Goal: Task Accomplishment & Management: Manage account settings

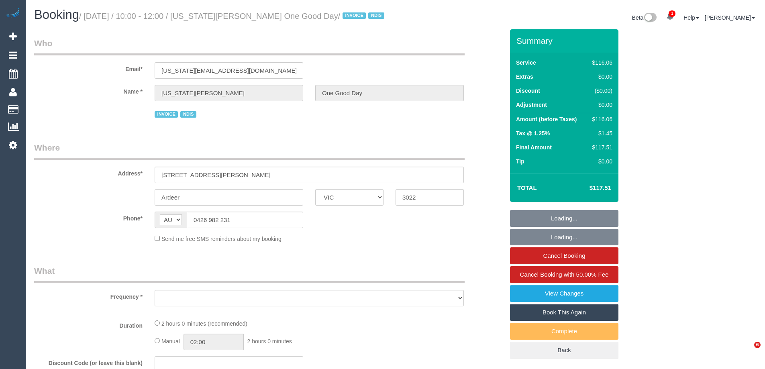
select select "VIC"
select select "object:589"
select select "number:30"
select select "number:14"
select select "number:19"
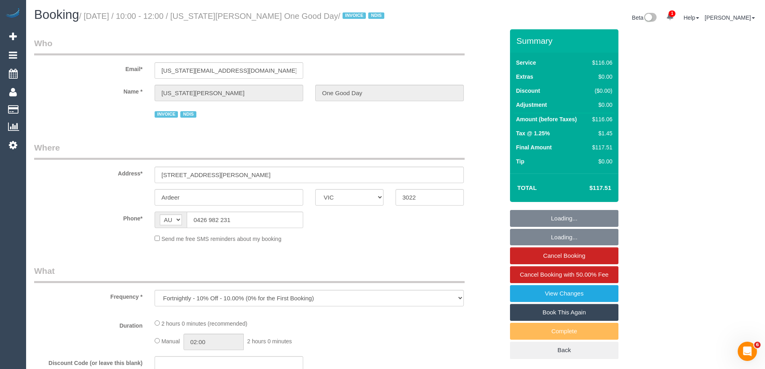
select select "number:23"
select select "number:34"
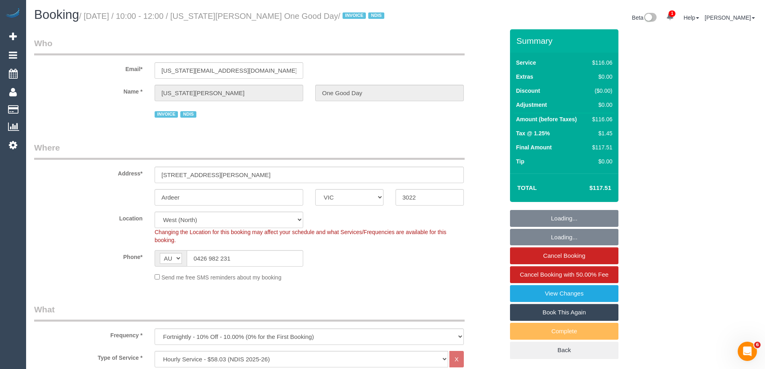
select select "object:815"
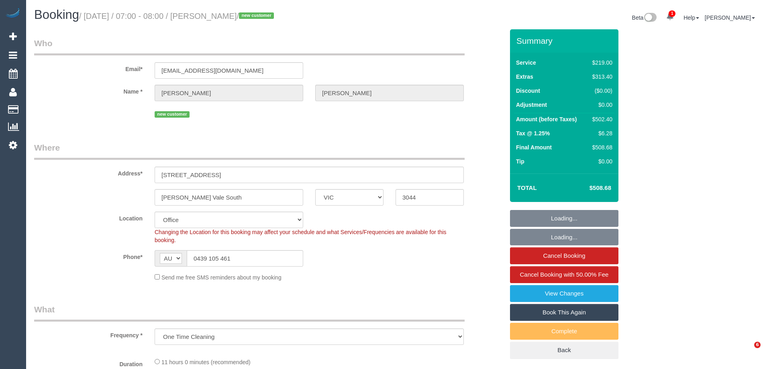
select select "VIC"
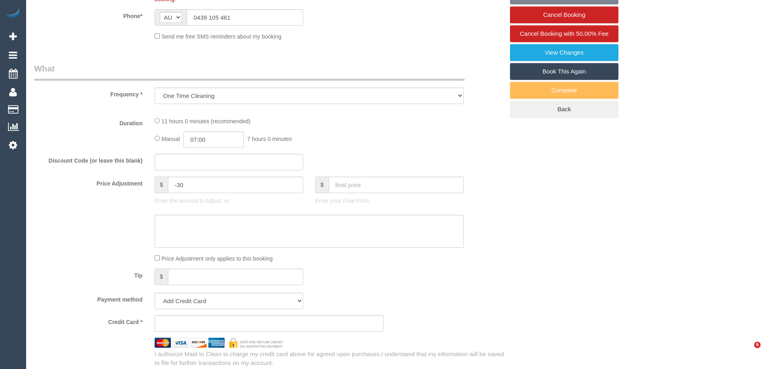
select select "object:735"
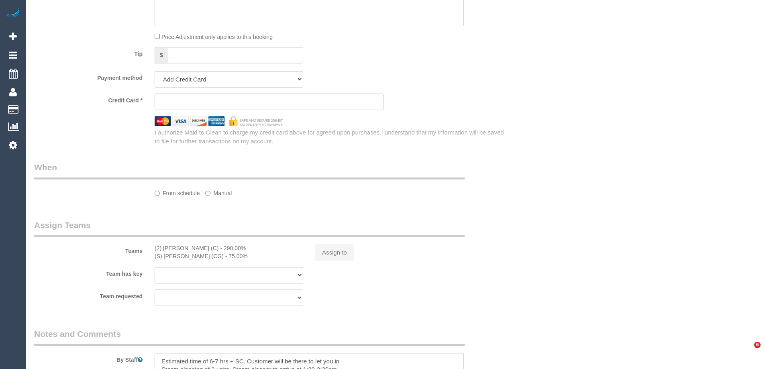
select select "string:stripe-pm_1S0uYB2GScqysDRVlUjLOmMK"
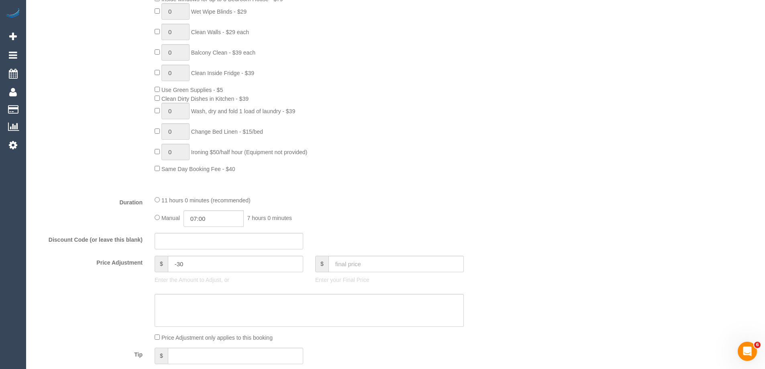
select select "number:28"
select select "number:14"
select select "number:19"
select select "number:25"
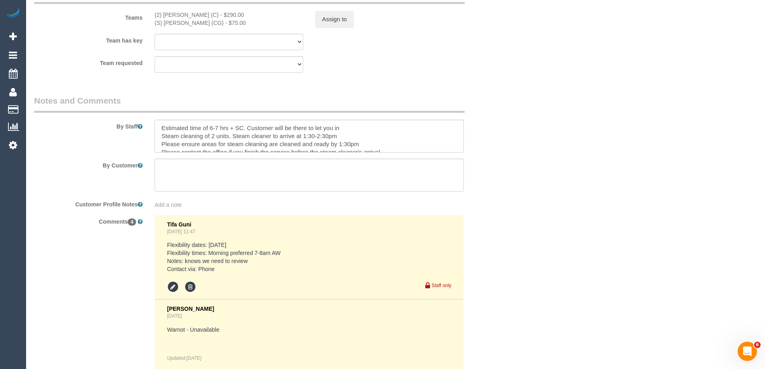
scroll to position [1285, 0]
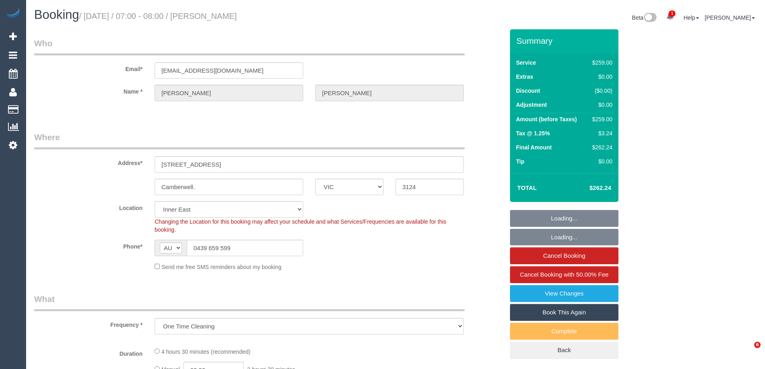
select select "VIC"
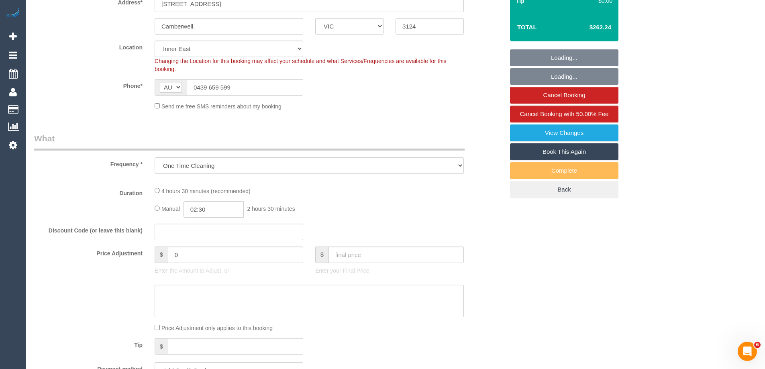
select select "object:748"
select select "string:stripe-pm_1Na8Cf2GScqysDRVwMJ17Hvo"
select select "number:28"
select select "number:14"
select select "number:19"
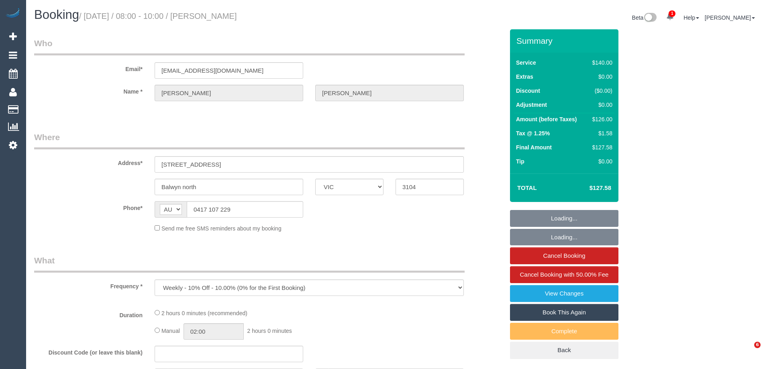
select select "VIC"
select select "string:stripe-pm_1R34VN2GScqysDRVoISr927C"
select select "number:27"
select select "number:14"
select select "number:18"
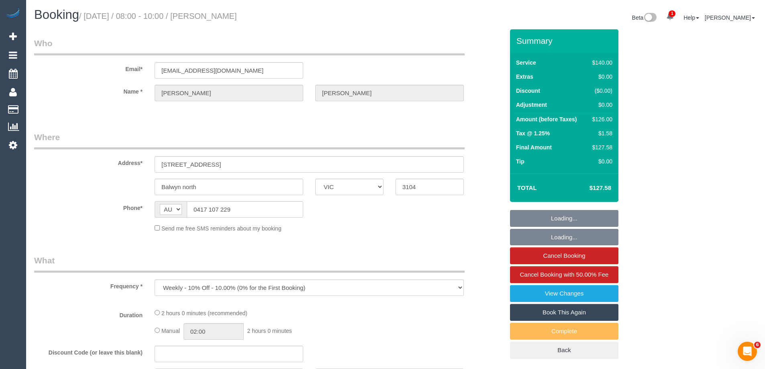
select select "number:36"
select select "number:34"
select select "number:11"
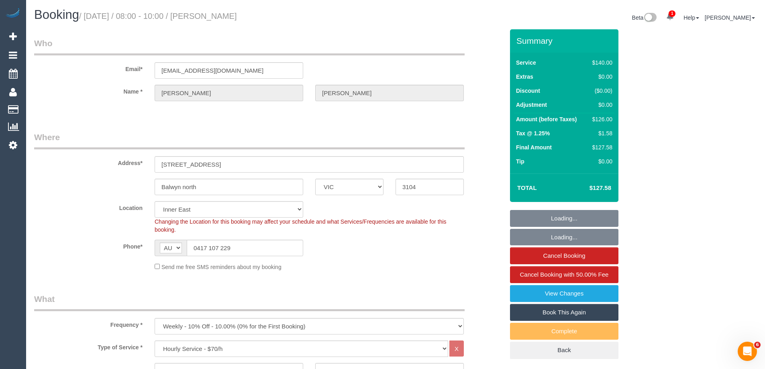
select select "object:1556"
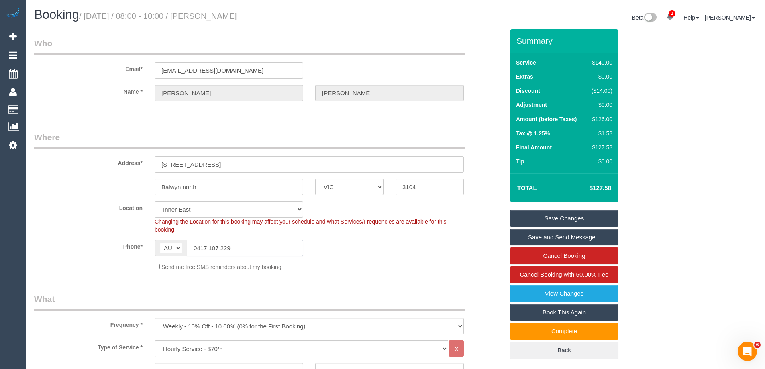
drag, startPoint x: 240, startPoint y: 250, endPoint x: 104, endPoint y: 231, distance: 136.5
click at [104, 231] on sui-booking-location "Location Office City East (North) East (South) Inner East Inner North (East) In…" at bounding box center [269, 236] width 470 height 70
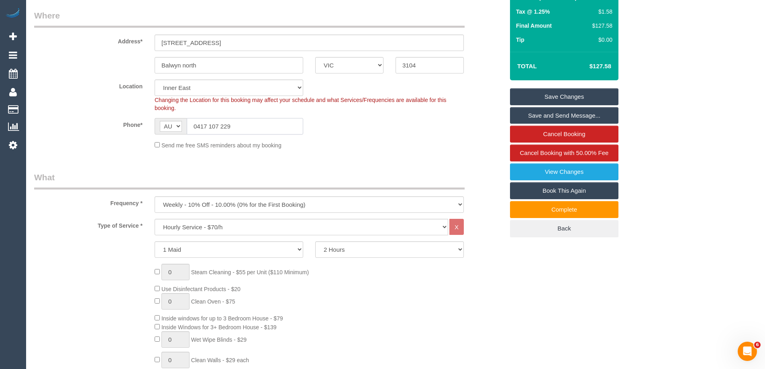
scroll to position [88, 0]
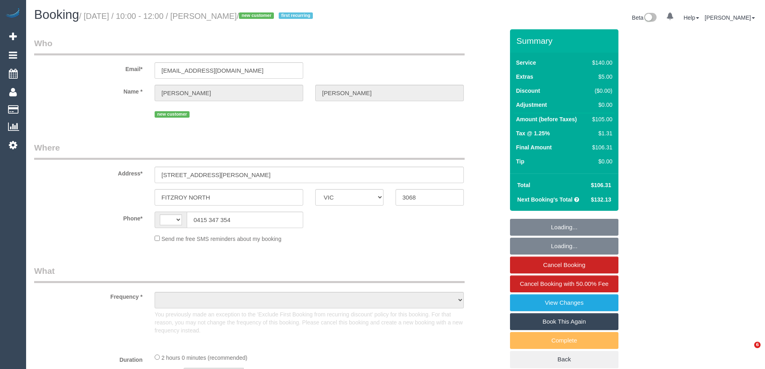
select select "VIC"
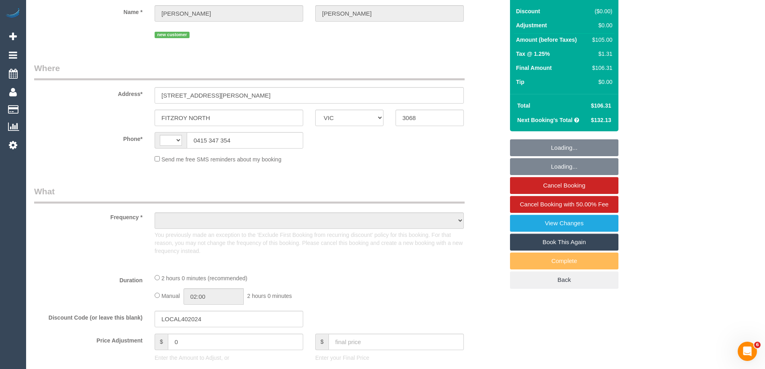
select select "string:AU"
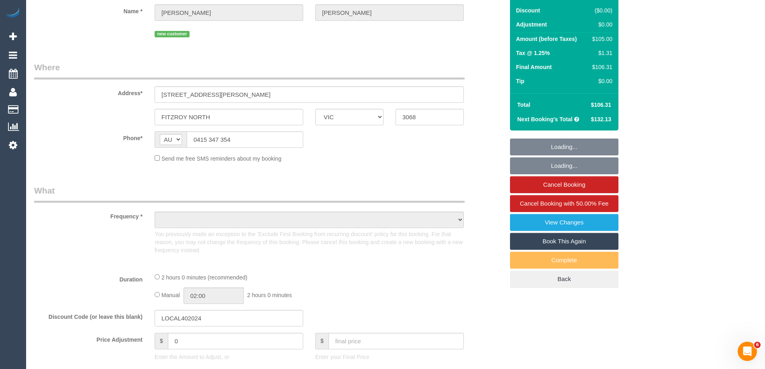
select select "object:764"
select select "string:stripe-pm_1S74Zd2GScqysDRVzZ8HLwGx"
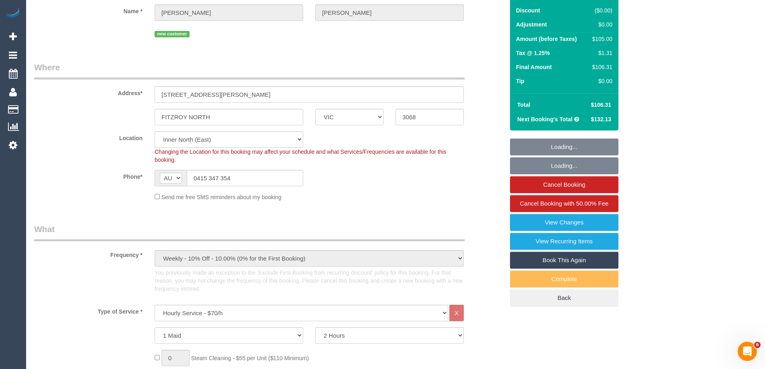
select select "object:769"
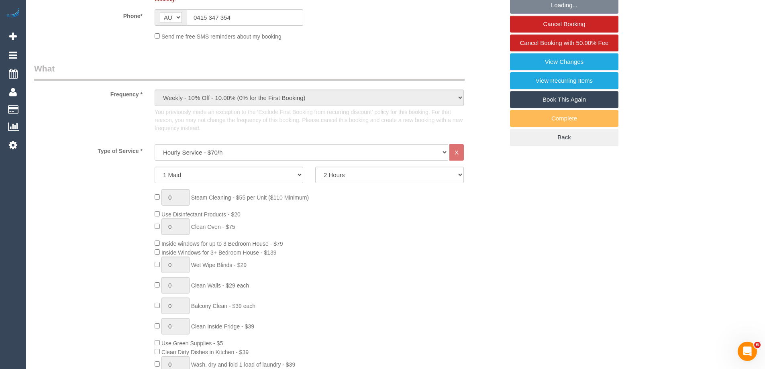
select select "number:27"
select select "number:17"
select select "number:19"
select select "number:36"
select select "number:34"
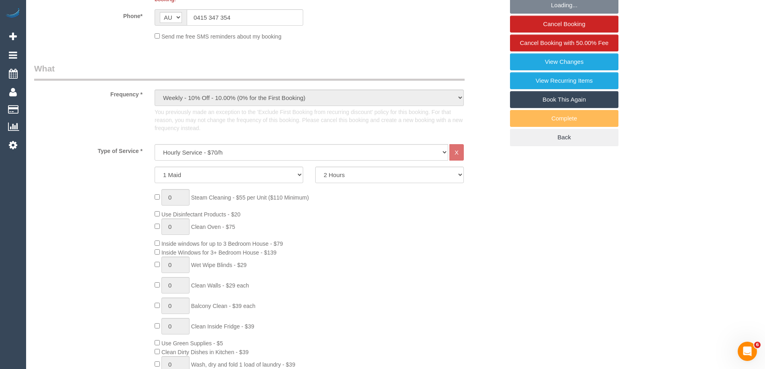
select select "number:13"
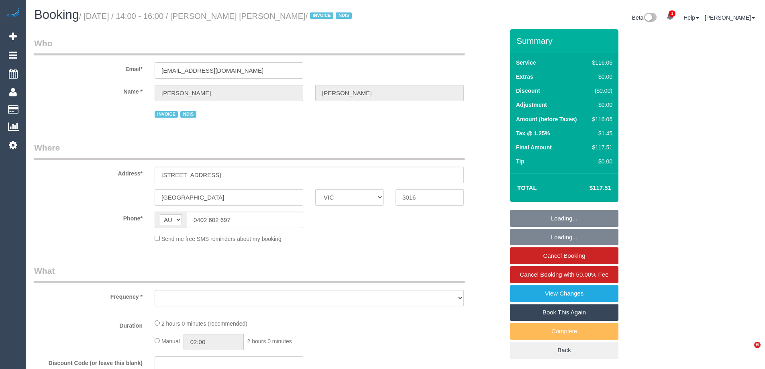
select select "VIC"
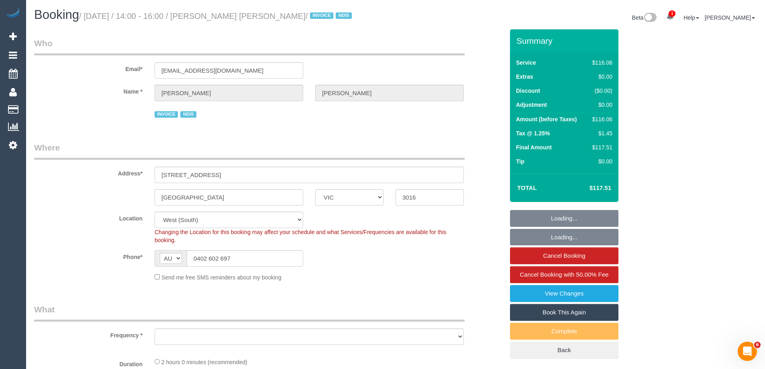
select select "object:799"
select select "number:29"
select select "number:14"
select select "number:19"
select select "number:25"
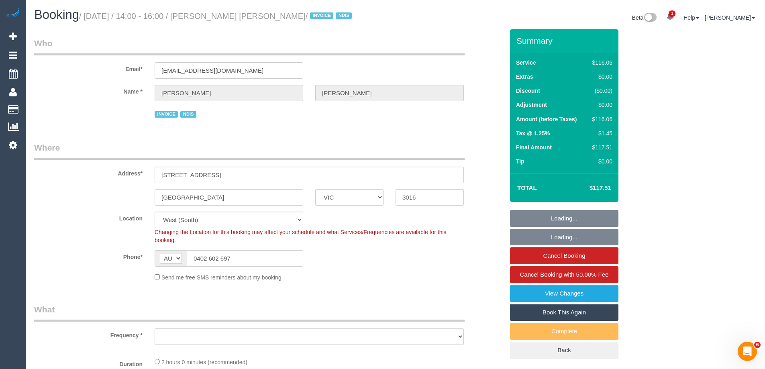
select select "number:34"
select select "number:13"
select select "object:1275"
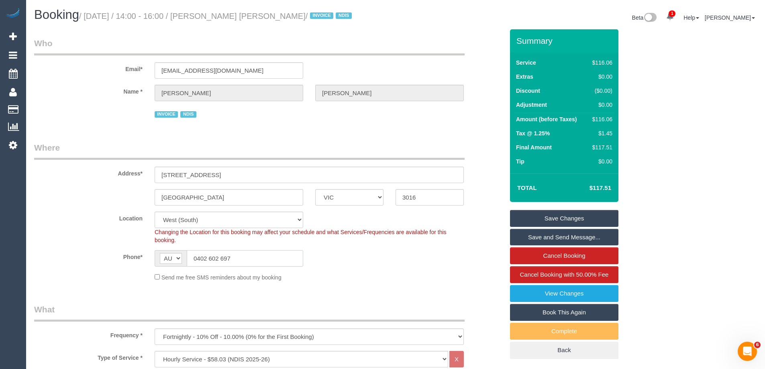
drag, startPoint x: 239, startPoint y: 256, endPoint x: 88, endPoint y: 254, distance: 151.3
click at [80, 255] on div "Phone* AF AL DZ AD AO AI AQ AG AR AM AW AU AT AZ BS BH BD BB BY BE BZ BJ BM BT …" at bounding box center [269, 258] width 482 height 16
drag, startPoint x: 224, startPoint y: 283, endPoint x: 226, endPoint y: 279, distance: 5.1
click at [224, 283] on fieldset "Where Address* 27 Edina street Williamstown north ACT NSW NT QLD SA TAS VIC WA …" at bounding box center [269, 215] width 470 height 146
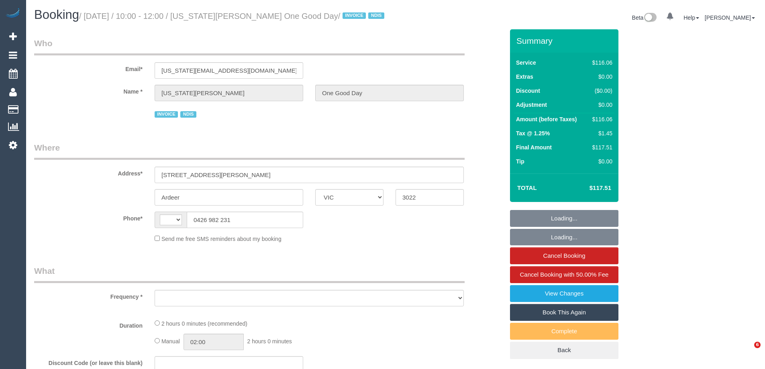
select select "VIC"
select select "string:AU"
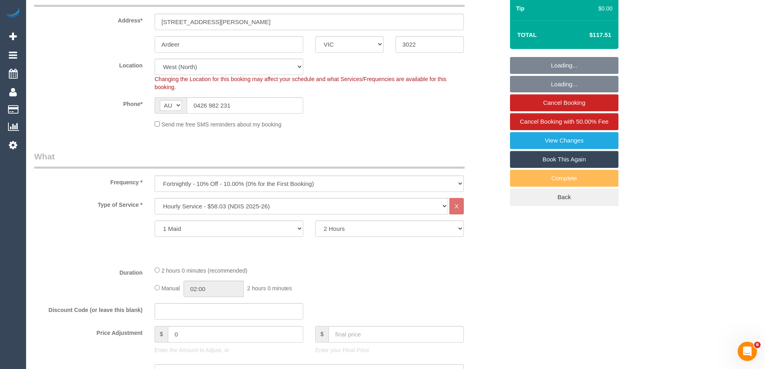
select select "object:1211"
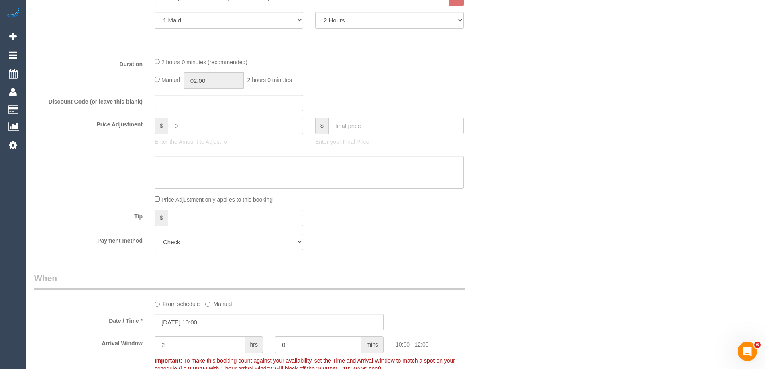
select select "number:30"
select select "number:14"
select select "number:19"
select select "number:23"
select select "number:34"
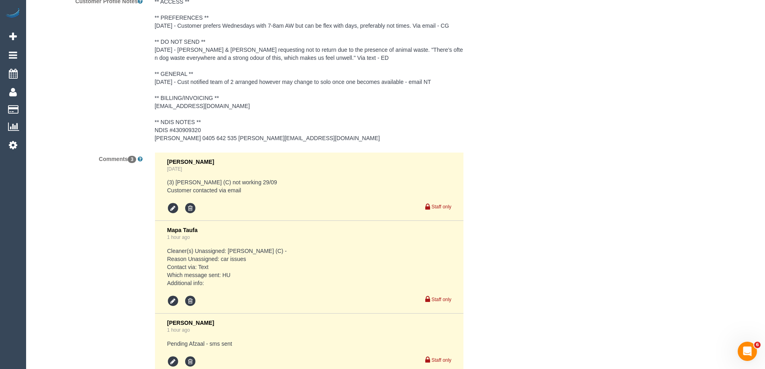
scroll to position [1345, 0]
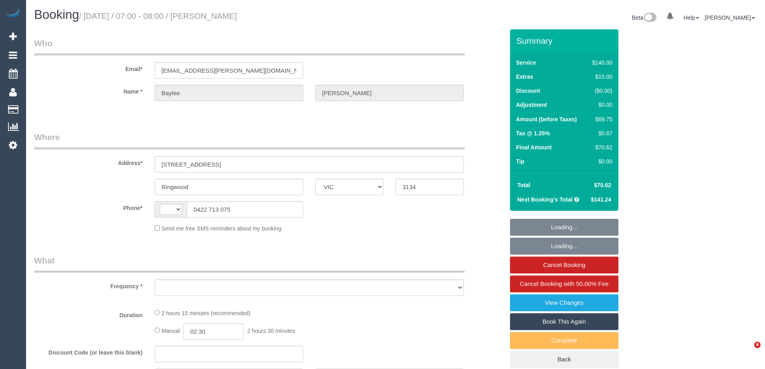
select select "VIC"
select select "string:stripe-pm_1S66yD2GScqysDRVxHgdDNVa"
select select "number:28"
select select "number:14"
select select "number:19"
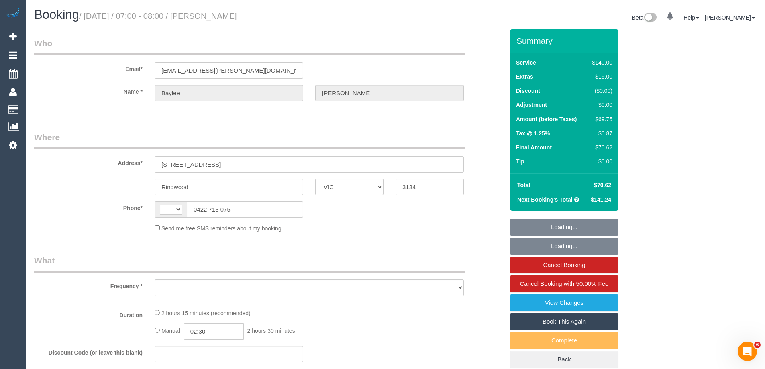
select select "number:22"
select select "number:34"
select select "number:11"
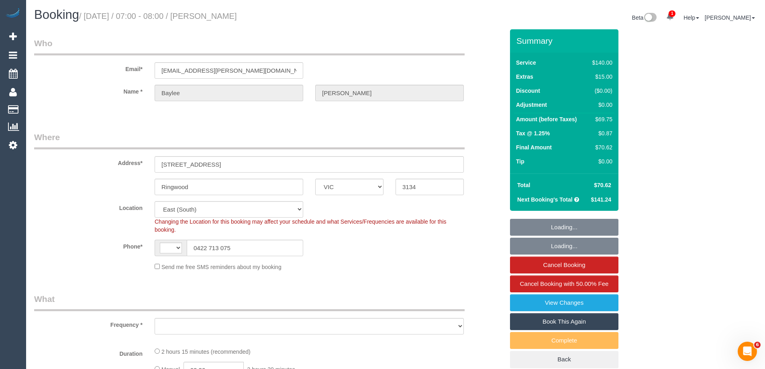
select select "string:AU"
select select "object:730"
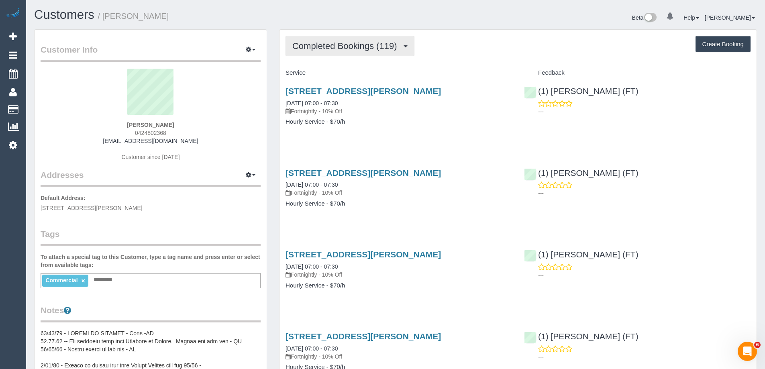
click at [351, 48] on span "Completed Bookings (119)" at bounding box center [346, 46] width 108 height 10
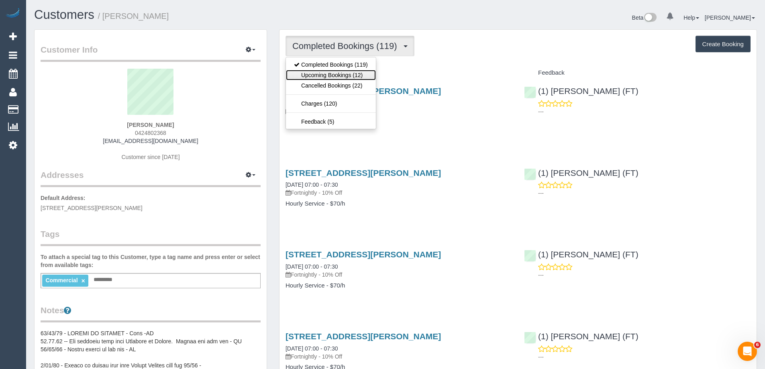
click at [356, 74] on link "Upcoming Bookings (12)" at bounding box center [331, 75] width 90 height 10
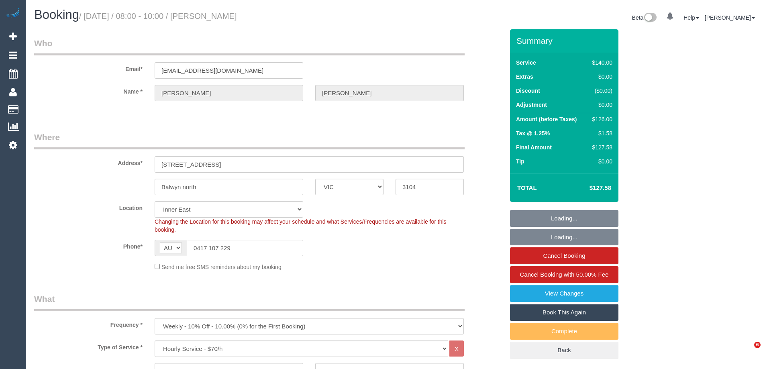
select select "VIC"
select select "object:896"
select select "string:stripe-pm_1R34VN2GScqysDRVoISr927C"
select select "number:27"
select select "number:14"
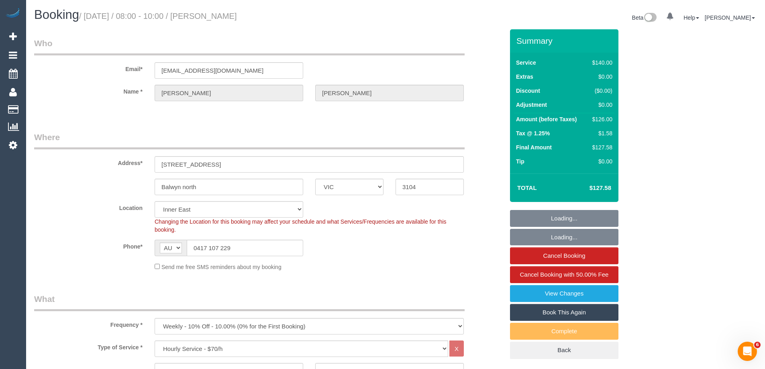
select select "number:18"
select select "number:36"
select select "number:34"
select select "number:11"
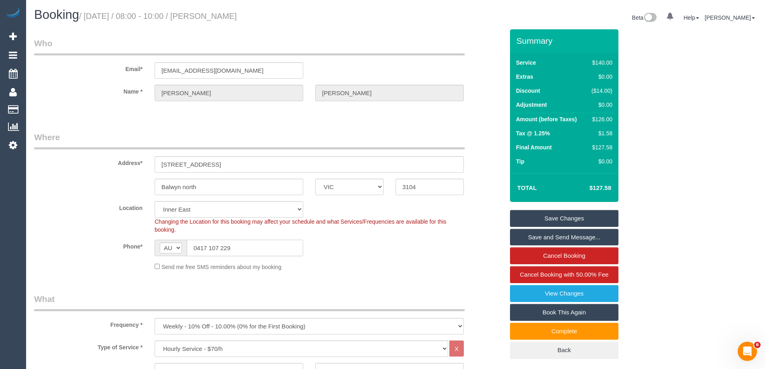
drag, startPoint x: 170, startPoint y: 247, endPoint x: 98, endPoint y: 238, distance: 72.8
click at [94, 240] on div "Phone* AF AL DZ AD AO AI AQ AG AR AM AW AU AT AZ BS BH BD BB BY BE BZ BJ BM BT …" at bounding box center [269, 248] width 482 height 16
drag, startPoint x: 232, startPoint y: 244, endPoint x: 138, endPoint y: 240, distance: 94.4
click at [138, 240] on div "Phone* AF AL DZ AD AO AI AQ AG AR AM AW AU AT AZ BS BH BD BB BY BE BZ BJ BM BT …" at bounding box center [269, 248] width 482 height 16
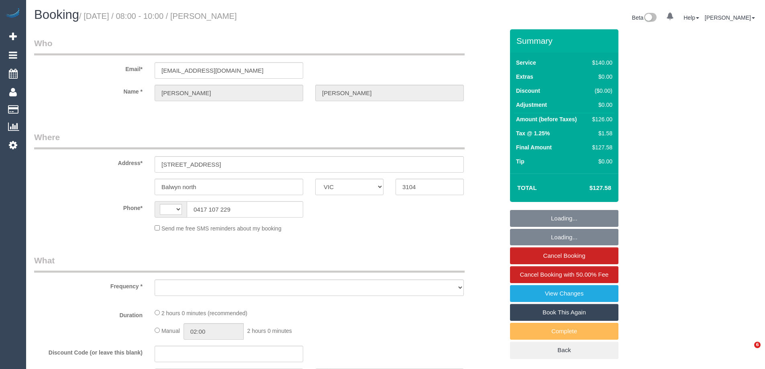
select select "VIC"
select select "string:stripe-pm_1R34VN2GScqysDRVoISr927C"
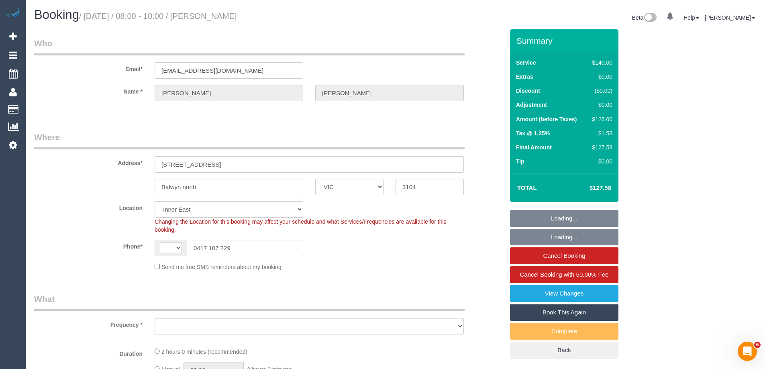
select select "string:AU"
select select "object:586"
select select "number:27"
select select "number:14"
select select "number:18"
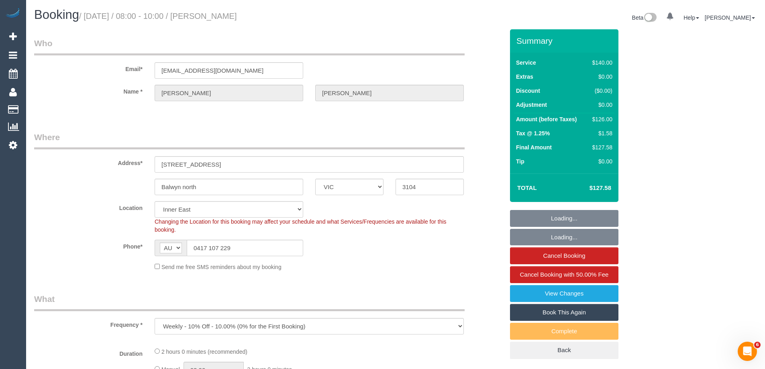
select select "number:36"
select select "number:34"
select select "number:11"
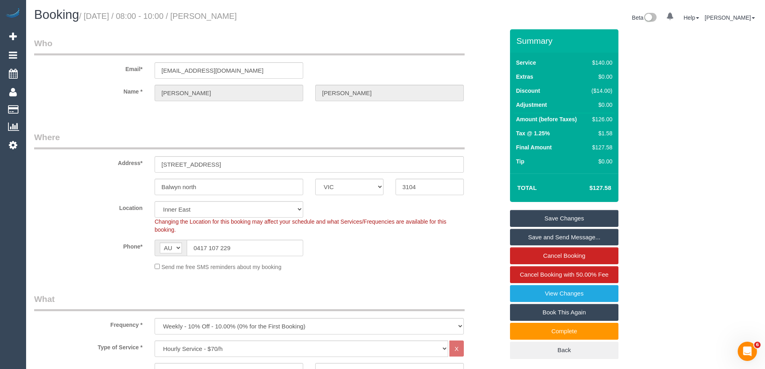
scroll to position [1362, 0]
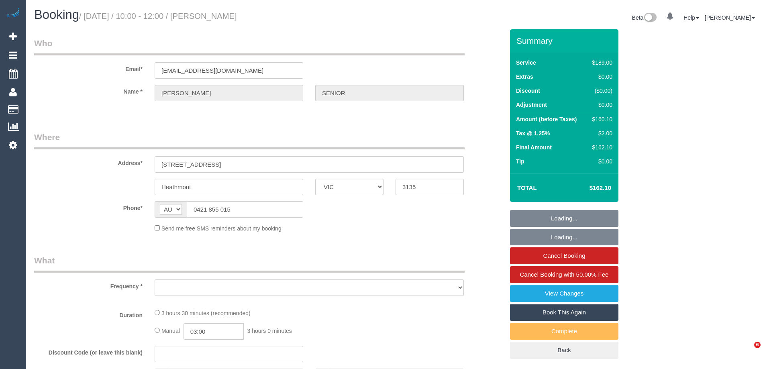
select select "VIC"
select select "object:565"
select select "string:stripe-pm_1QRVgJ2GScqysDRVzgzKVhek"
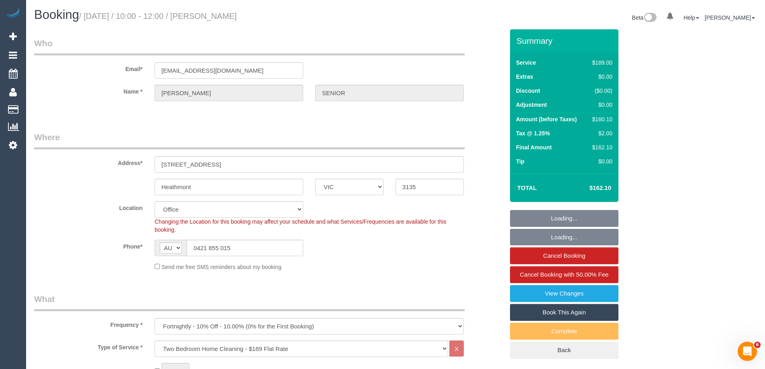
select select "object:682"
select select "number:27"
select select "number:14"
select select "number:19"
select select "number:22"
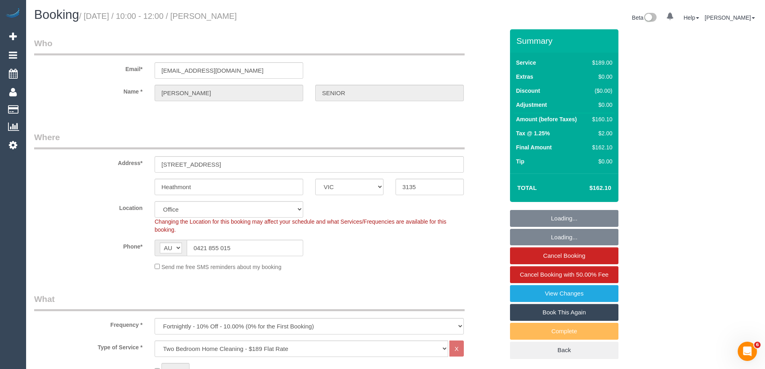
select select "number:34"
select select "number:26"
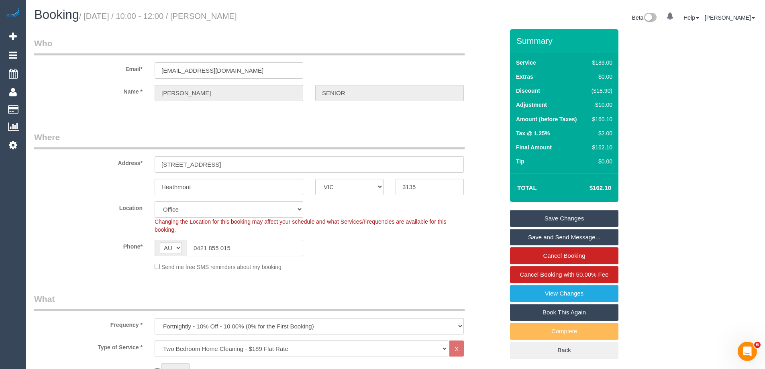
drag, startPoint x: 234, startPoint y: 246, endPoint x: 81, endPoint y: 236, distance: 154.0
click at [81, 236] on sui-booking-location "Location Office City East (North) East (South) Inner East Inner North (East) In…" at bounding box center [269, 236] width 470 height 70
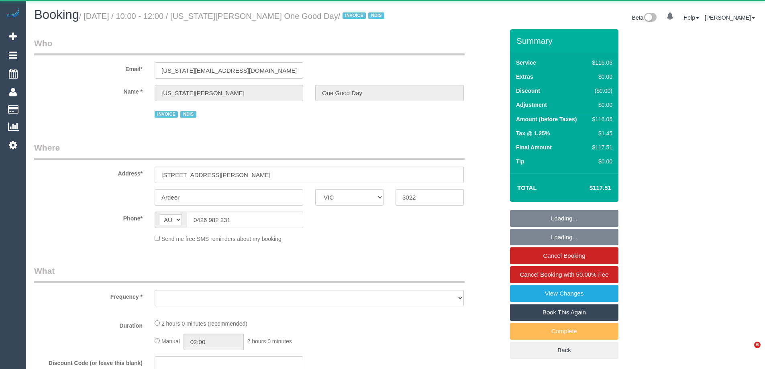
select select "VIC"
select select "object:580"
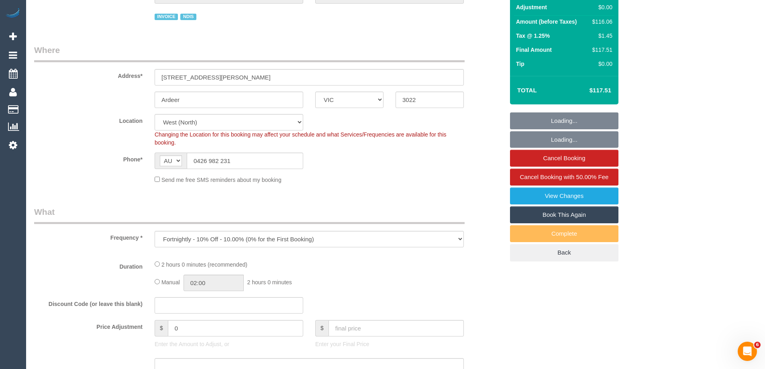
select select "number:30"
select select "number:14"
select select "number:19"
select select "number:23"
select select "number:34"
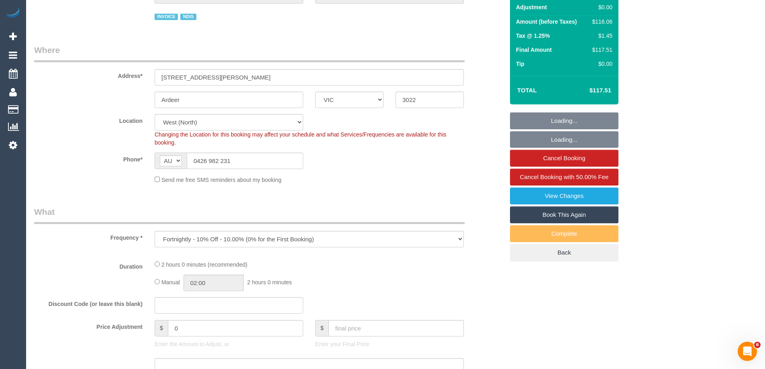
select select "object:747"
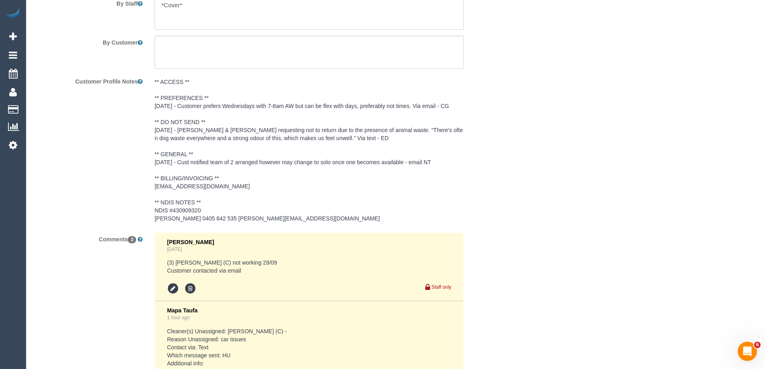
scroll to position [1345, 0]
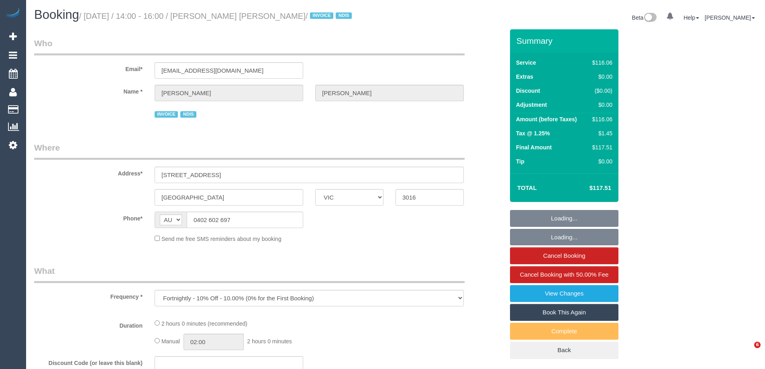
select select "VIC"
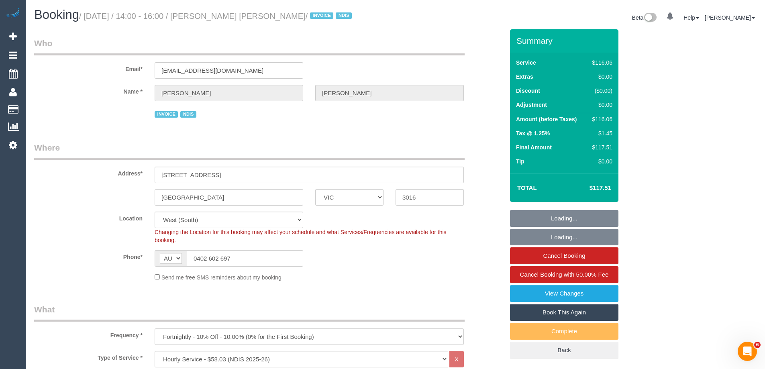
select select "object:795"
select select "number:29"
select select "number:14"
select select "number:19"
select select "number:25"
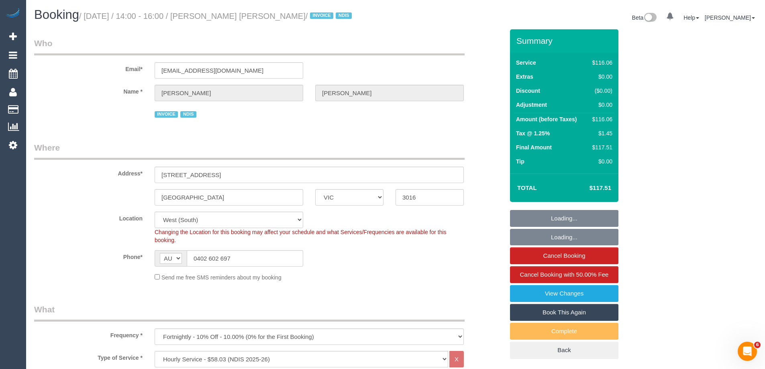
select select "number:34"
select select "number:13"
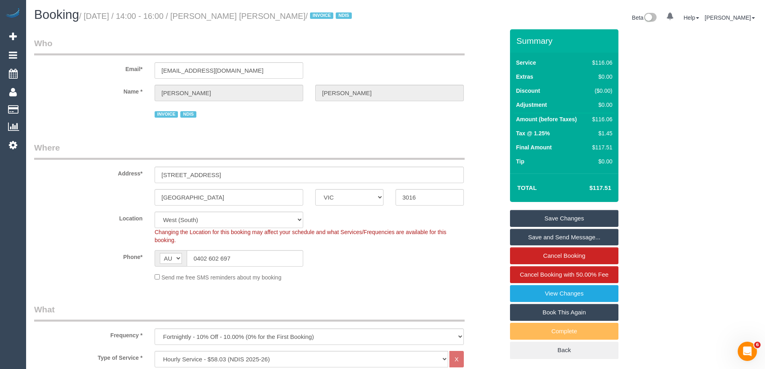
scroll to position [1349, 0]
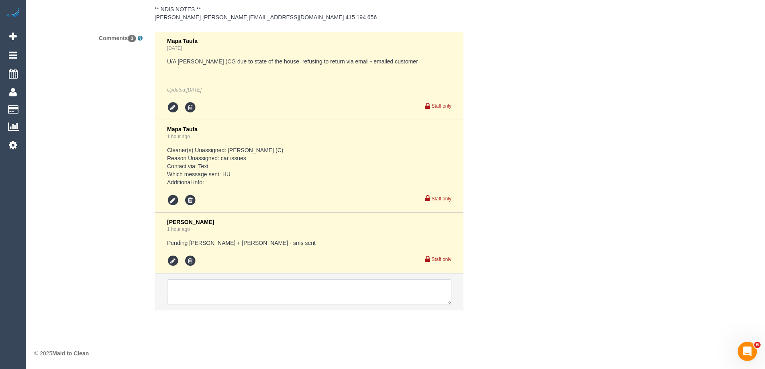
click at [184, 285] on textarea at bounding box center [309, 291] width 284 height 25
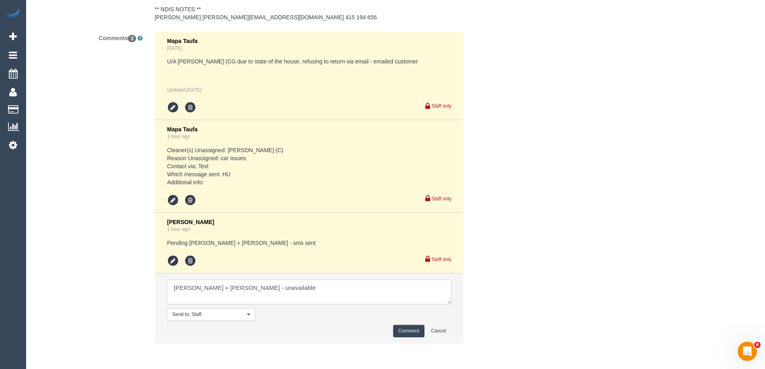
type textarea "Amarjit + Avneet - unavailable"
click at [407, 330] on button "Comment" at bounding box center [408, 331] width 31 height 12
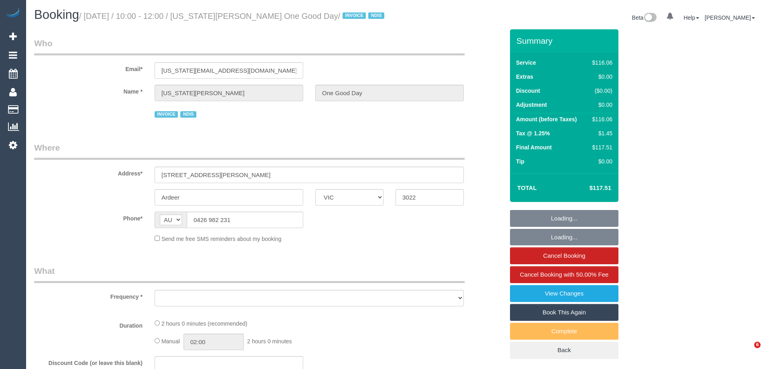
select select "VIC"
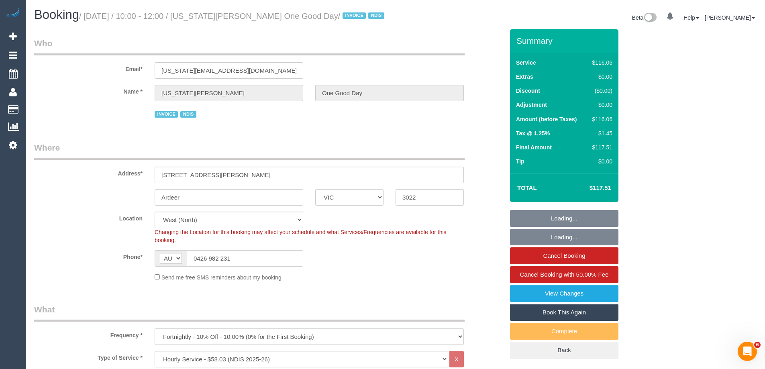
select select "object:650"
select select "number:30"
select select "number:14"
select select "number:19"
select select "number:23"
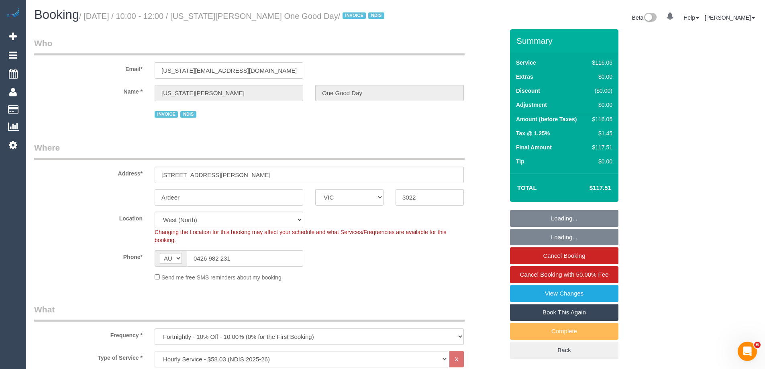
select select "number:34"
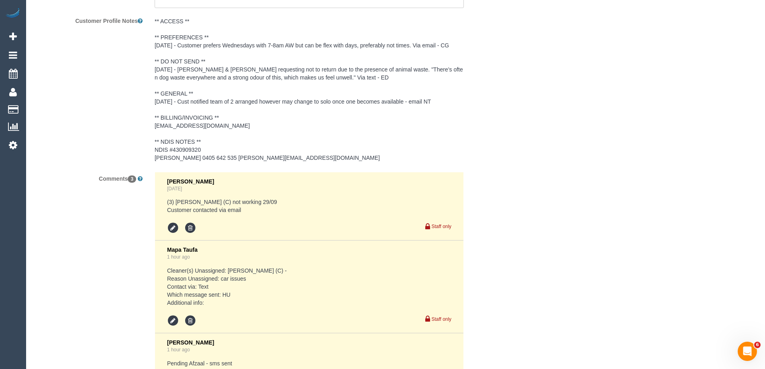
scroll to position [1104, 0]
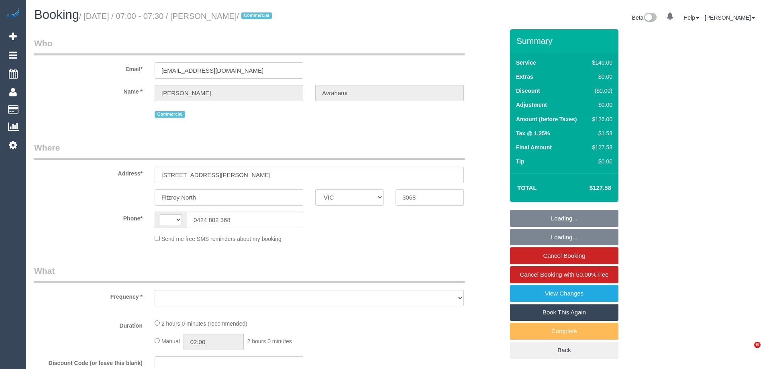
select select "VIC"
select select "object:314"
select select "string:AU"
select select "number:32"
select select "number:14"
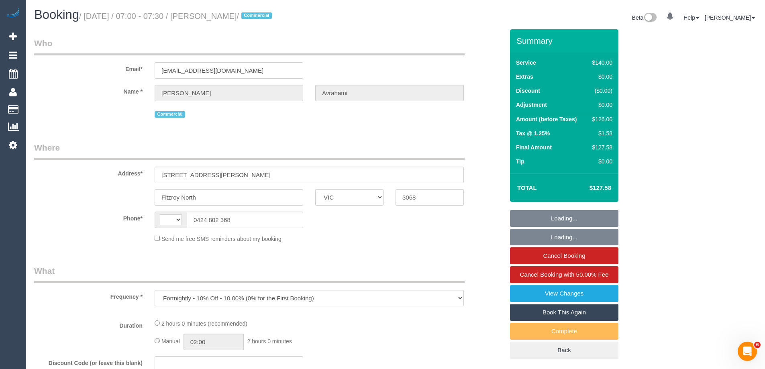
select select "number:25"
select select "number:35"
select select "string:stripe-pm_1K4CyR2GScqysDRVzbMAGxHi"
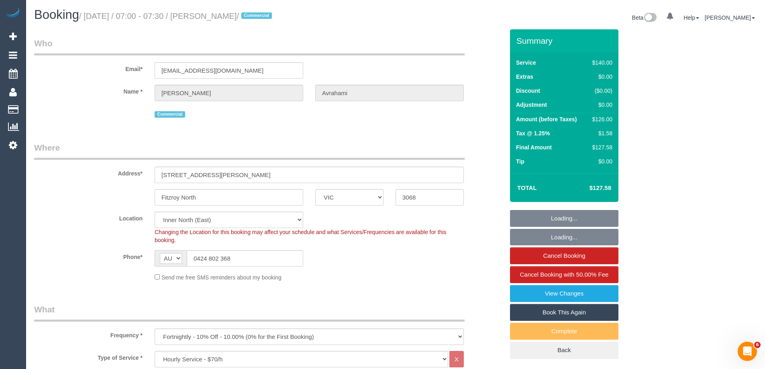
select select "object:1718"
select select "20792"
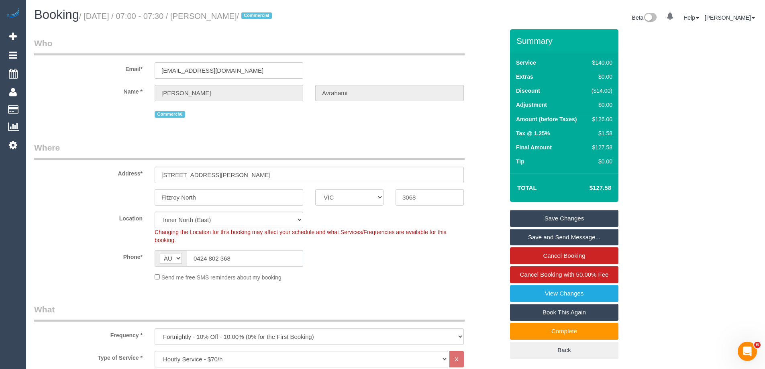
drag, startPoint x: 238, startPoint y: 261, endPoint x: 67, endPoint y: 242, distance: 171.6
click at [68, 242] on sui-booking-location "Location Office City East (North) East (South) Inner East Inner North (East) In…" at bounding box center [269, 247] width 470 height 70
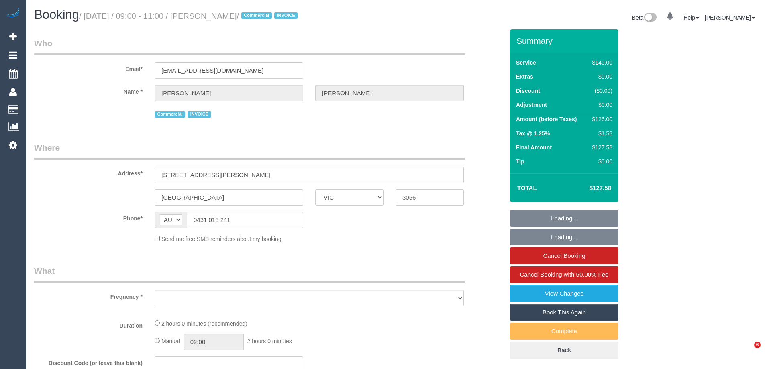
select select "VIC"
select select "number:28"
select select "number:14"
select select "number:19"
select select "number:22"
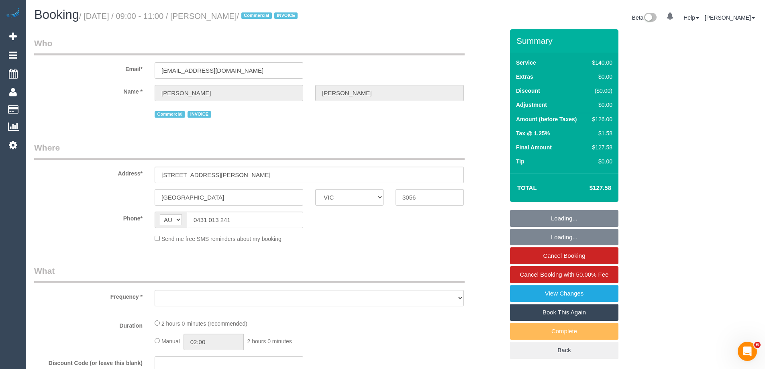
select select "number:34"
select select "number:13"
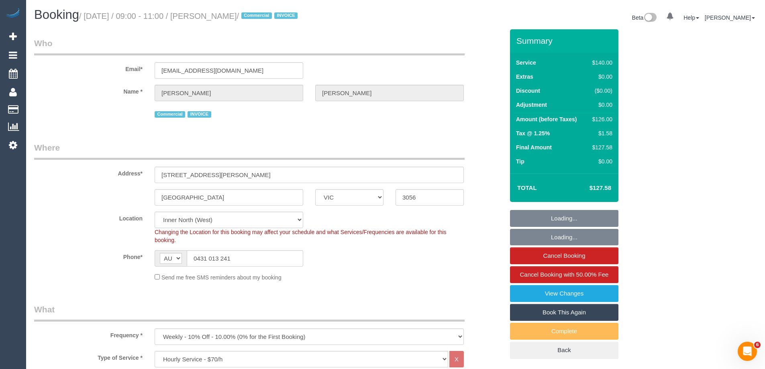
select select "object:1777"
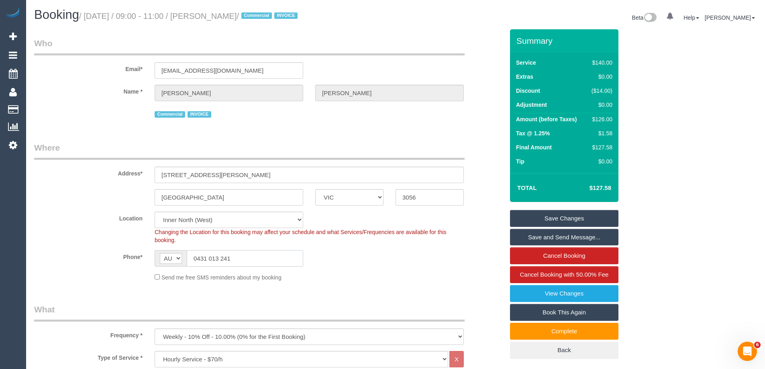
drag, startPoint x: 256, startPoint y: 256, endPoint x: 48, endPoint y: 252, distance: 208.4
click at [48, 252] on div "Phone* AF AL DZ AD AO AI AQ AG AR AM AW AU AT AZ BS BH BD BB BY BE BZ BJ BM BT …" at bounding box center [269, 258] width 482 height 16
